Goal: Information Seeking & Learning: Learn about a topic

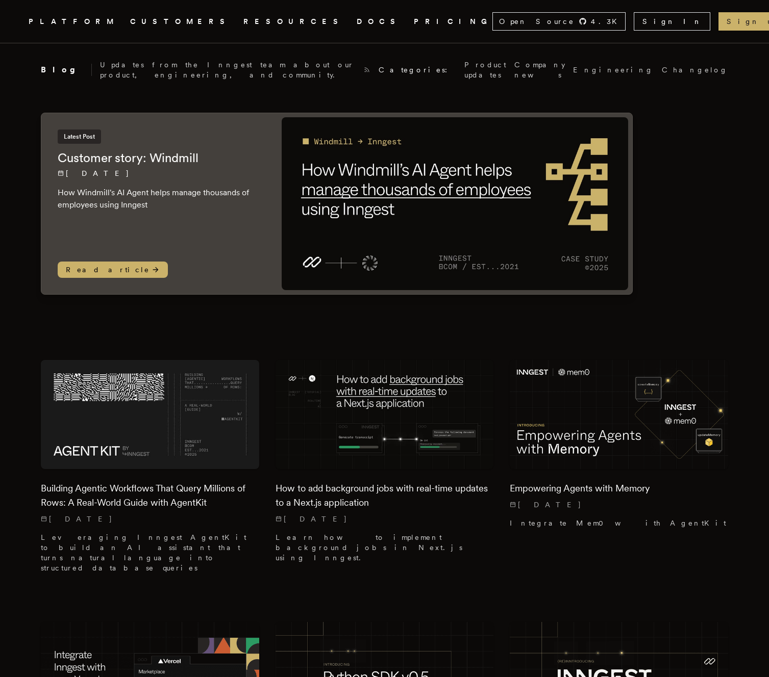
click at [176, 23] on link "CUSTOMERS" at bounding box center [180, 21] width 101 height 13
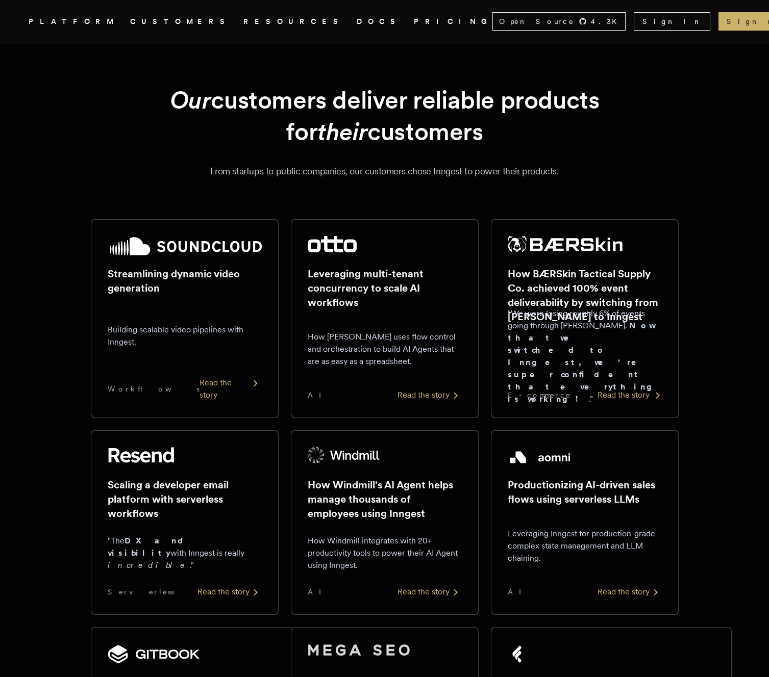
click at [537, 297] on h2 "How BÆRSkin Tactical Supply Co. achieved 100% event deliverability by switching…" at bounding box center [585, 295] width 154 height 57
